Goal: Check status

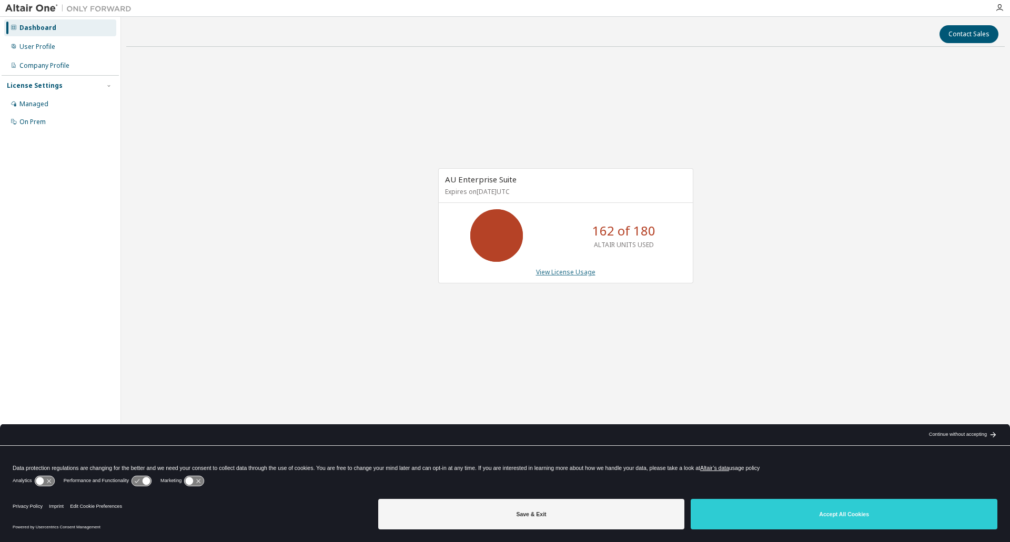
click at [547, 273] on link "View License Usage" at bounding box center [565, 272] width 59 height 9
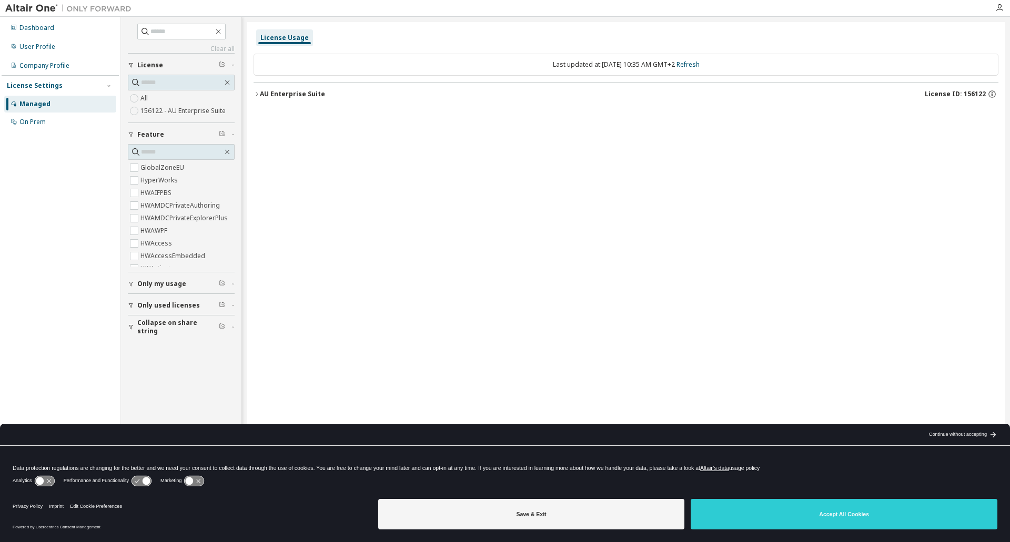
click at [279, 94] on div "AU Enterprise Suite" at bounding box center [292, 94] width 65 height 8
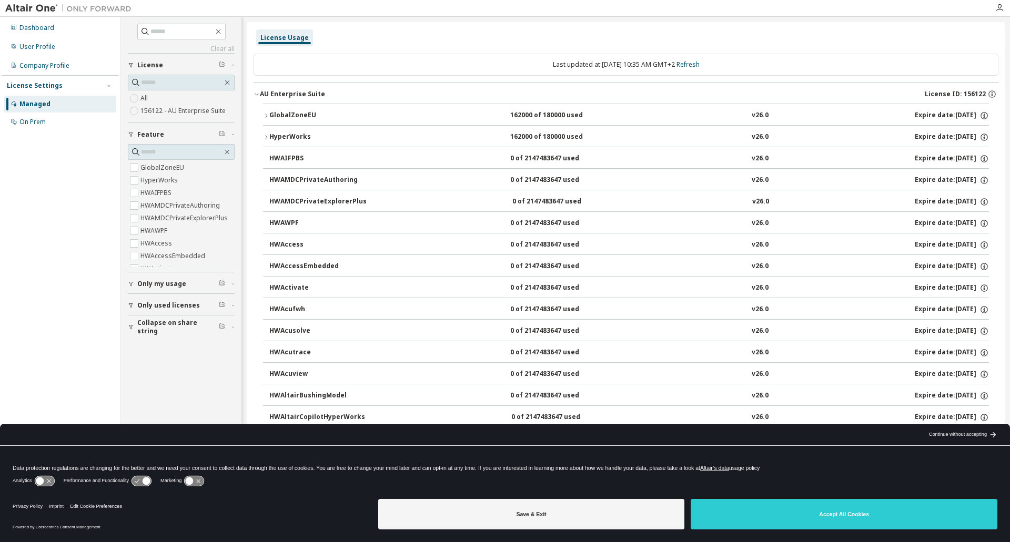
click at [293, 137] on div "HyperWorks" at bounding box center [316, 137] width 95 height 9
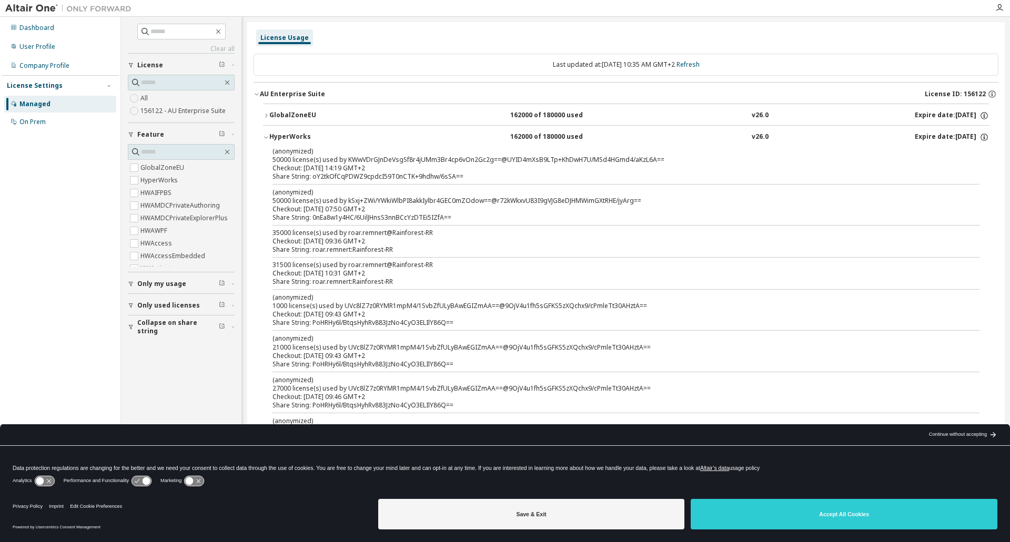
click at [293, 136] on div "HyperWorks" at bounding box center [316, 137] width 95 height 9
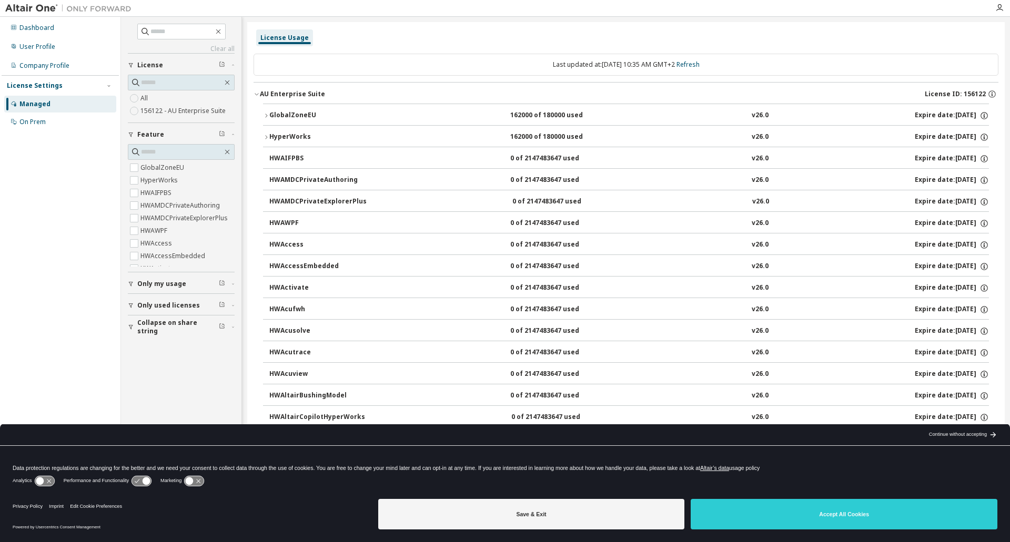
click at [288, 135] on div "HyperWorks" at bounding box center [316, 137] width 95 height 9
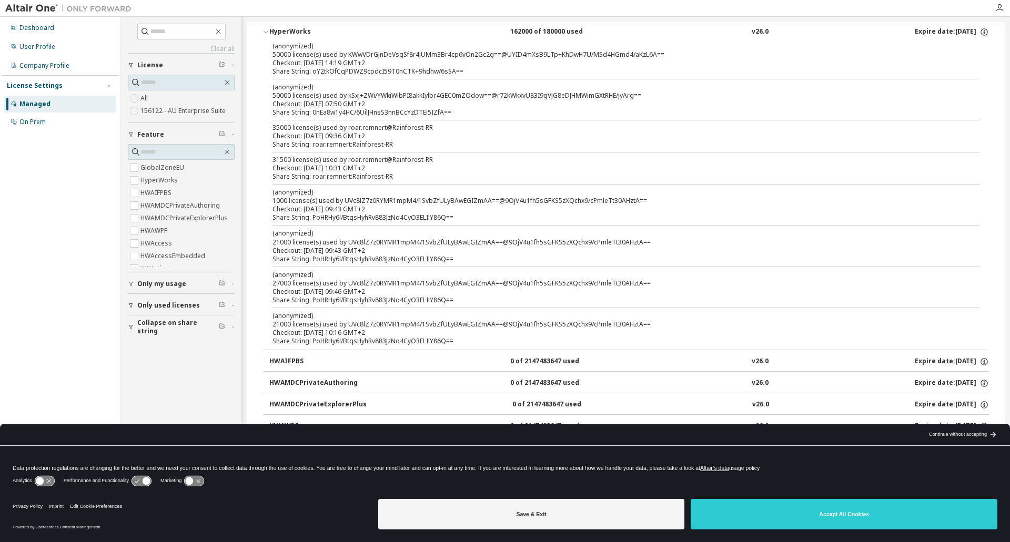
scroll to position [53, 0]
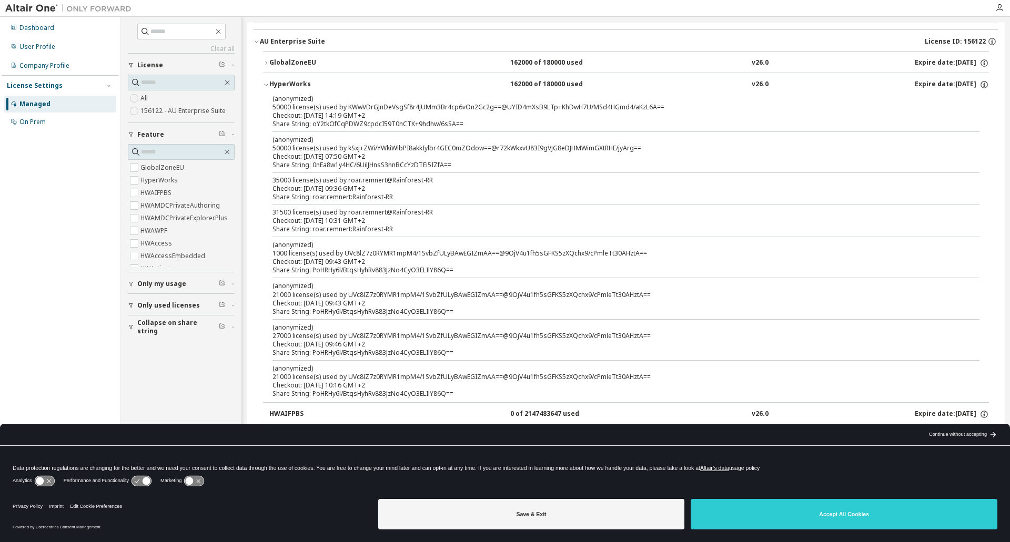
click at [314, 63] on div "GlobalZoneEU" at bounding box center [316, 62] width 95 height 9
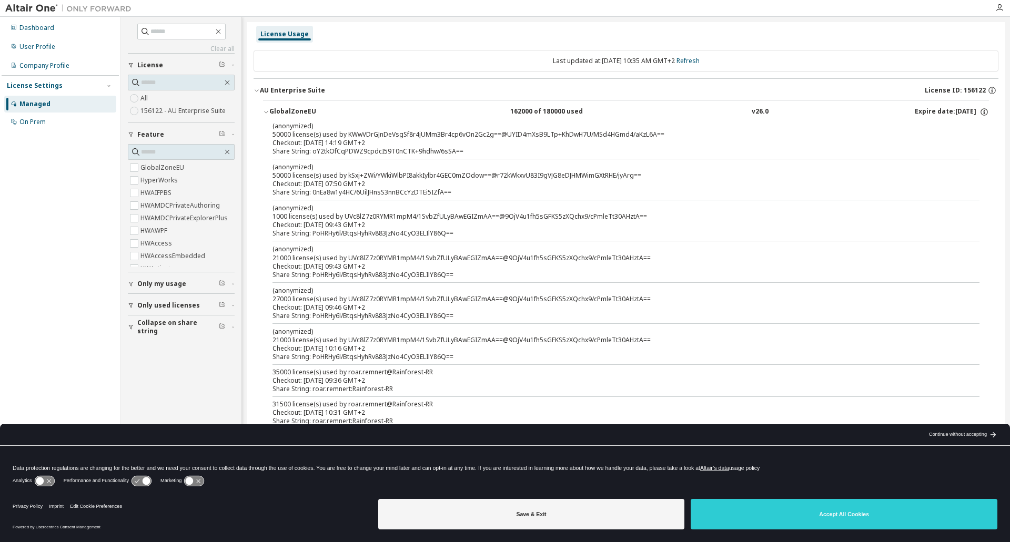
scroll to position [0, 0]
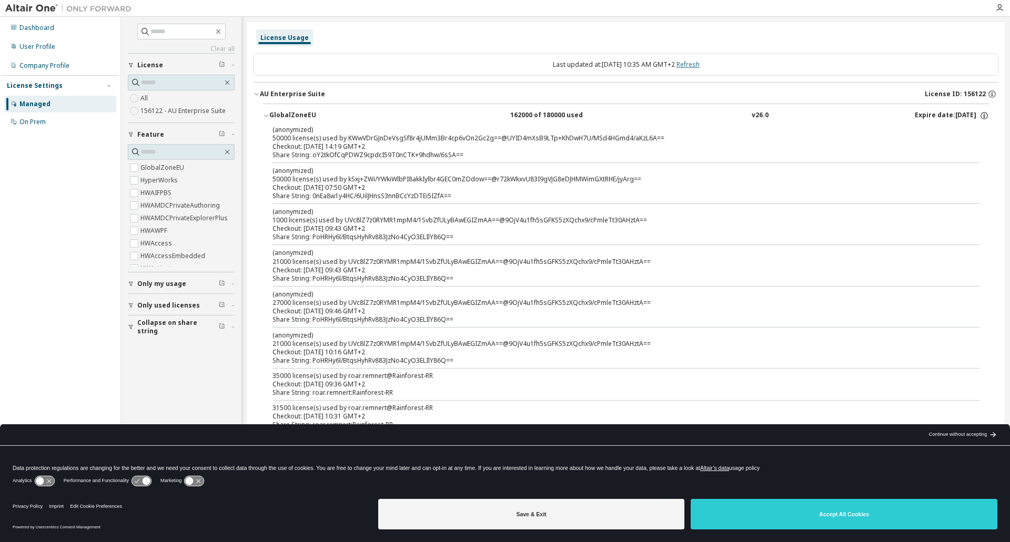
click at [698, 63] on link "Refresh" at bounding box center [687, 64] width 23 height 9
